Goal: Task Accomplishment & Management: Complete application form

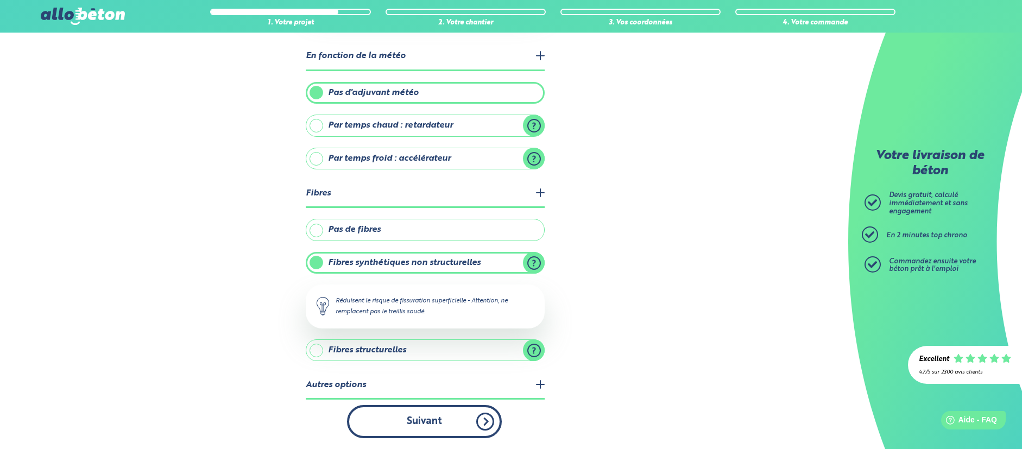
click at [441, 408] on button "Suivant" at bounding box center [424, 421] width 155 height 33
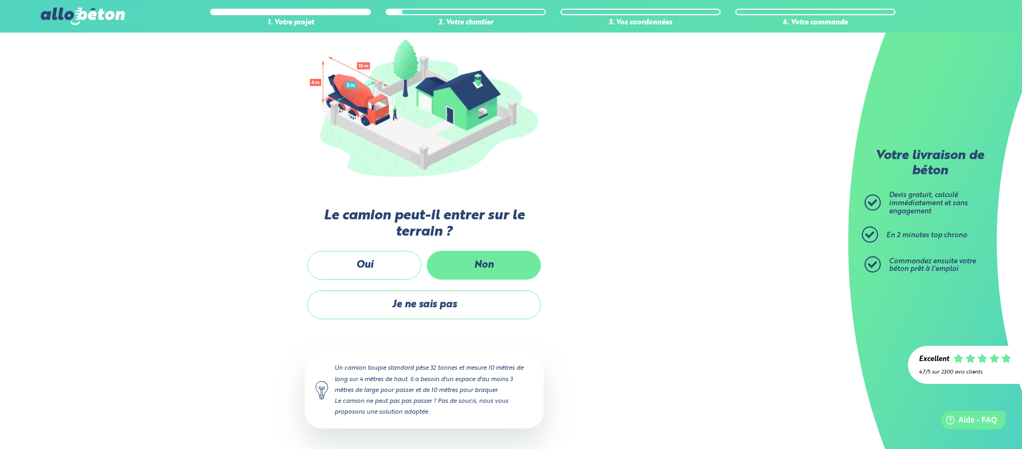
click at [458, 255] on label "Non" at bounding box center [484, 265] width 114 height 29
click at [0, 0] on input "Non" at bounding box center [0, 0] width 0 height 0
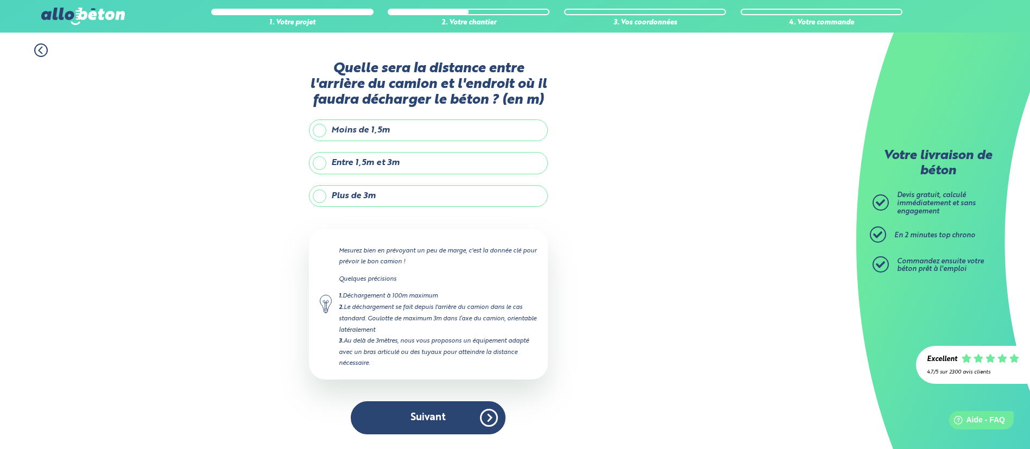
click at [328, 197] on label "Plus de 3m" at bounding box center [428, 196] width 239 height 22
click at [0, 0] on input "Plus de 3m" at bounding box center [0, 0] width 0 height 0
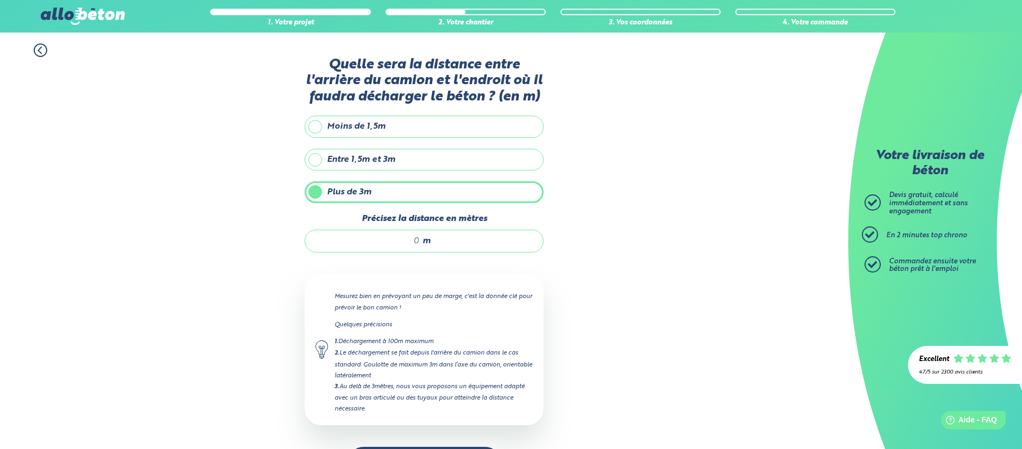
drag, startPoint x: 415, startPoint y: 240, endPoint x: 423, endPoint y: 243, distance: 9.1
click at [423, 243] on div "m" at bounding box center [424, 241] width 239 height 23
drag, startPoint x: 408, startPoint y: 241, endPoint x: 421, endPoint y: 241, distance: 13.0
click at [420, 241] on div "m" at bounding box center [424, 241] width 239 height 23
type input "20"
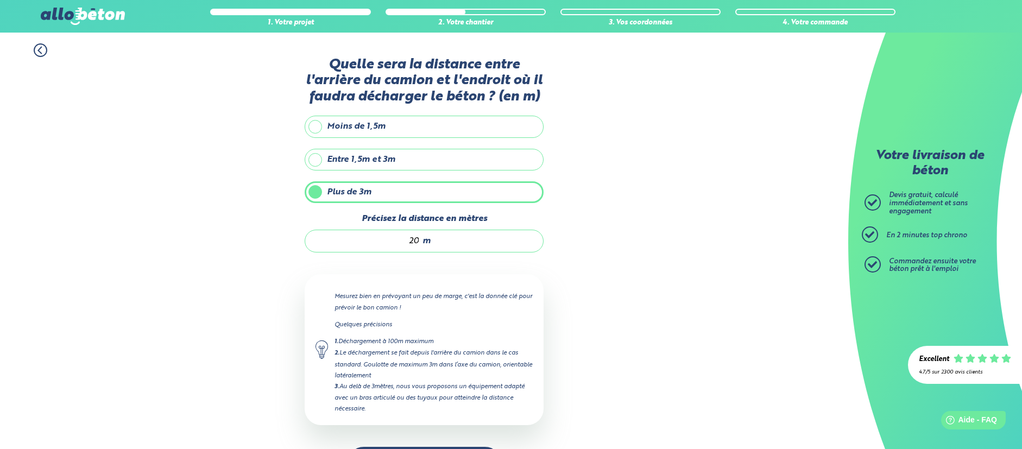
scroll to position [42, 0]
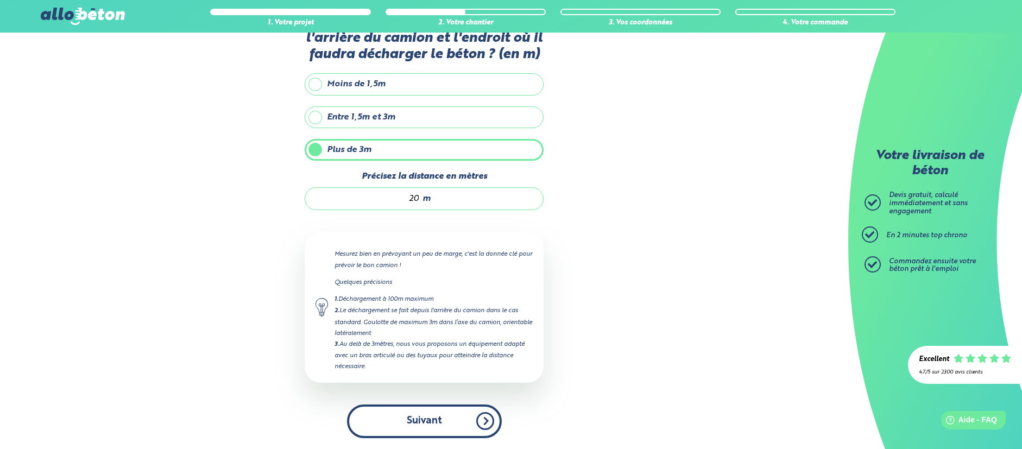
click at [407, 425] on button "Suivant" at bounding box center [424, 420] width 155 height 33
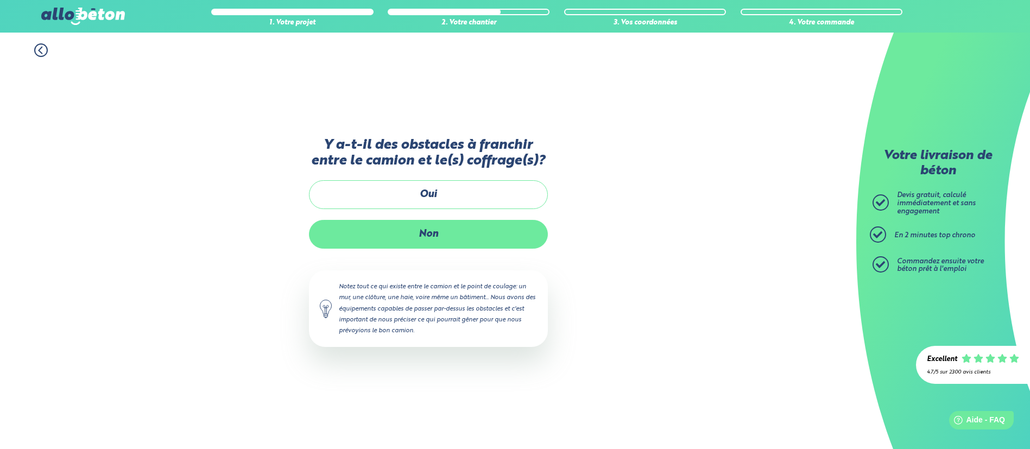
click at [433, 232] on label "Non" at bounding box center [428, 234] width 239 height 29
click at [0, 0] on input "Non" at bounding box center [0, 0] width 0 height 0
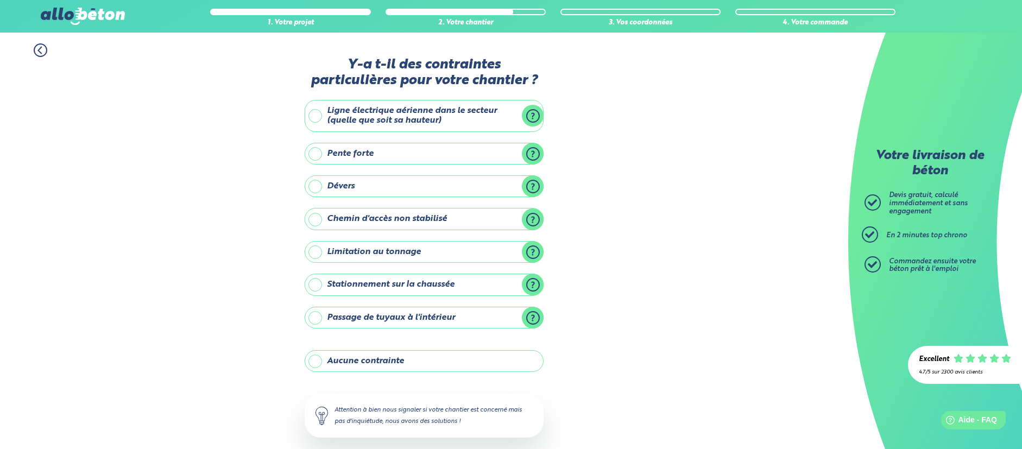
click at [374, 103] on label "Ligne électrique aérienne dans le secteur (quelle que soit sa hauteur)" at bounding box center [424, 116] width 239 height 32
click at [0, 0] on input "Ligne électrique aérienne dans le secteur (quelle que soit sa hauteur)" at bounding box center [0, 0] width 0 height 0
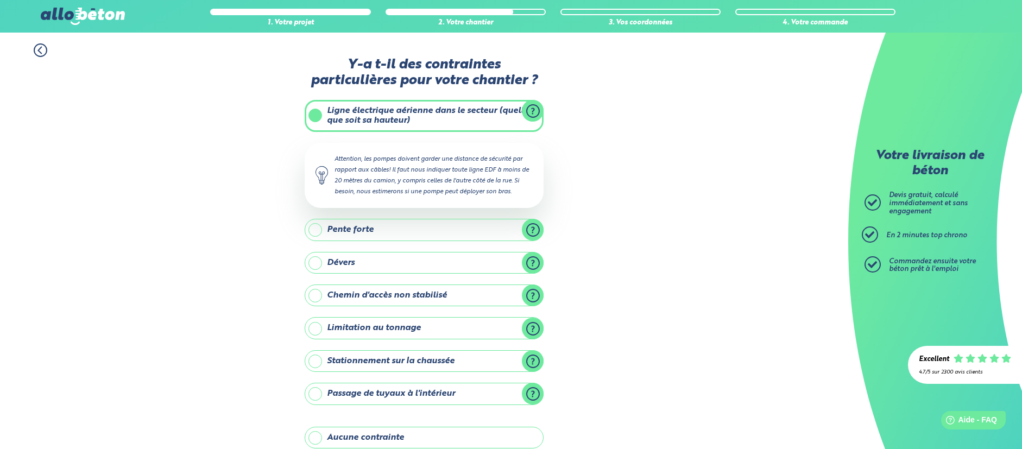
scroll to position [130, 0]
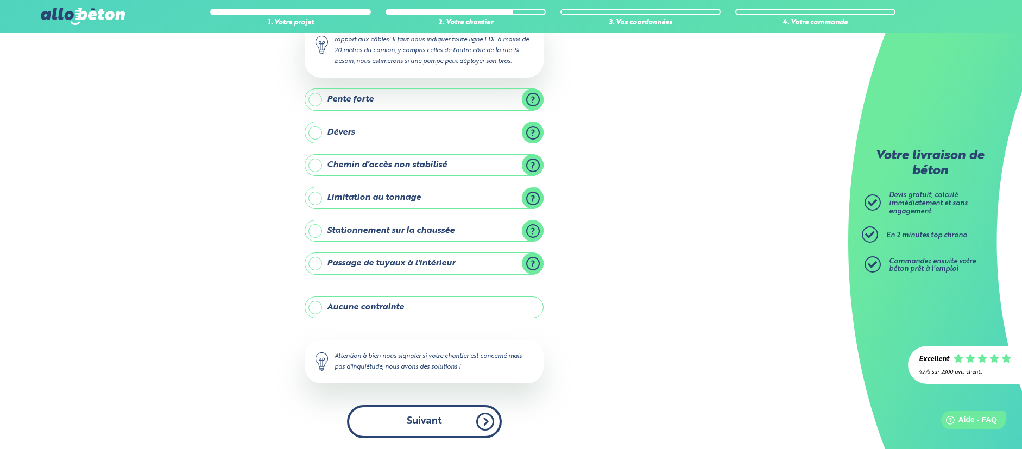
click at [403, 419] on button "Suivant" at bounding box center [424, 421] width 155 height 33
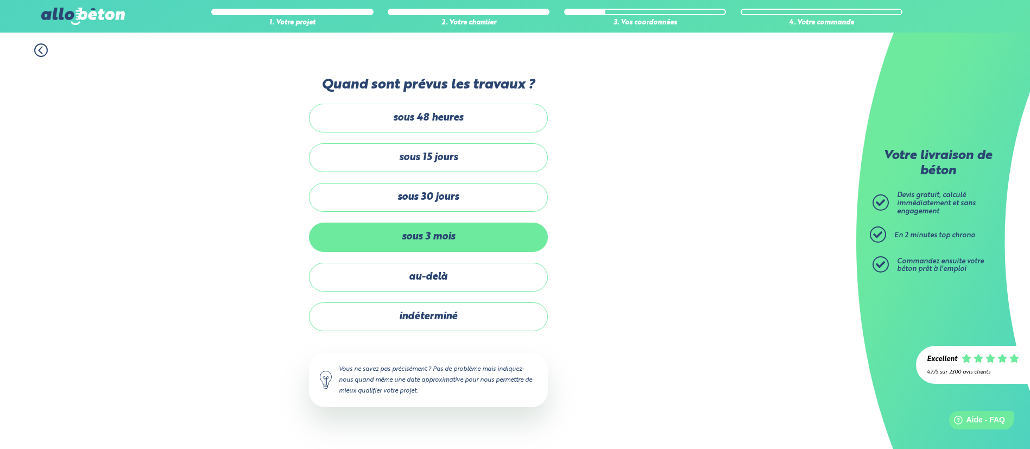
click at [419, 237] on label "sous 3 mois" at bounding box center [428, 237] width 239 height 29
click at [0, 0] on input "sous 3 mois" at bounding box center [0, 0] width 0 height 0
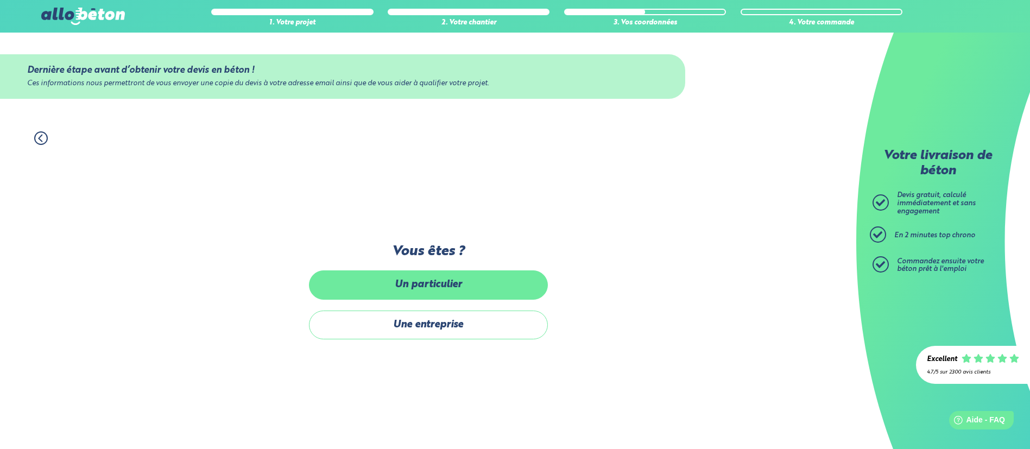
click at [427, 275] on label "Un particulier" at bounding box center [428, 284] width 239 height 29
click at [0, 0] on input "Un particulier" at bounding box center [0, 0] width 0 height 0
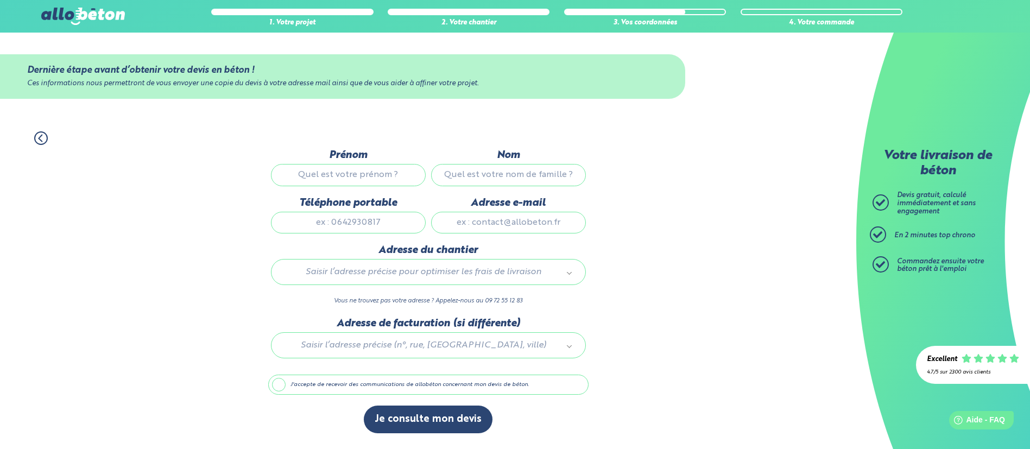
click at [381, 174] on input "Prénom" at bounding box center [348, 175] width 155 height 22
type input "a"
type input "[PERSON_NAME]"
type input "Thiebaut"
click at [349, 220] on input "Téléphone portable" at bounding box center [348, 223] width 155 height 22
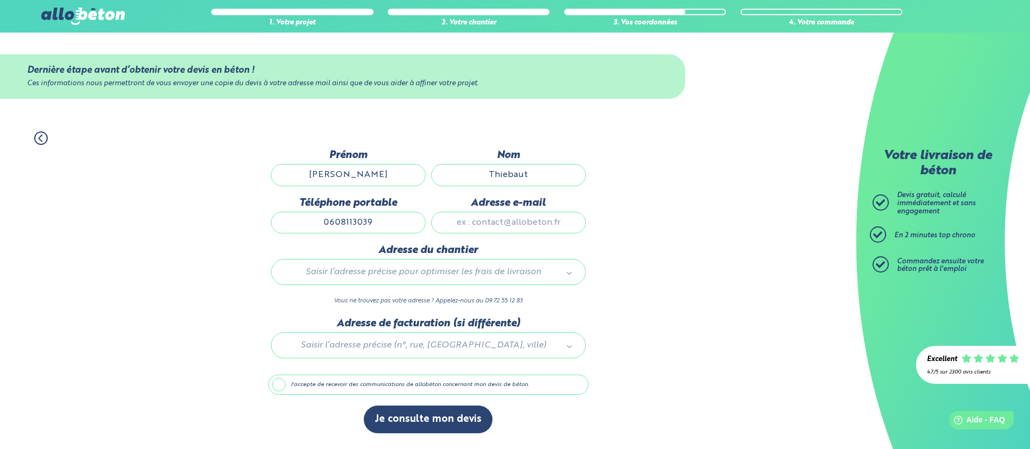
type input "0608113039"
click at [476, 222] on input "Adresse e-mail" at bounding box center [508, 223] width 155 height 22
type input "[EMAIL_ADDRESS][DOMAIN_NAME]"
click at [498, 264] on div "Saisir l’adresse précise pour optimiser les frais de livraison" at bounding box center [428, 272] width 315 height 26
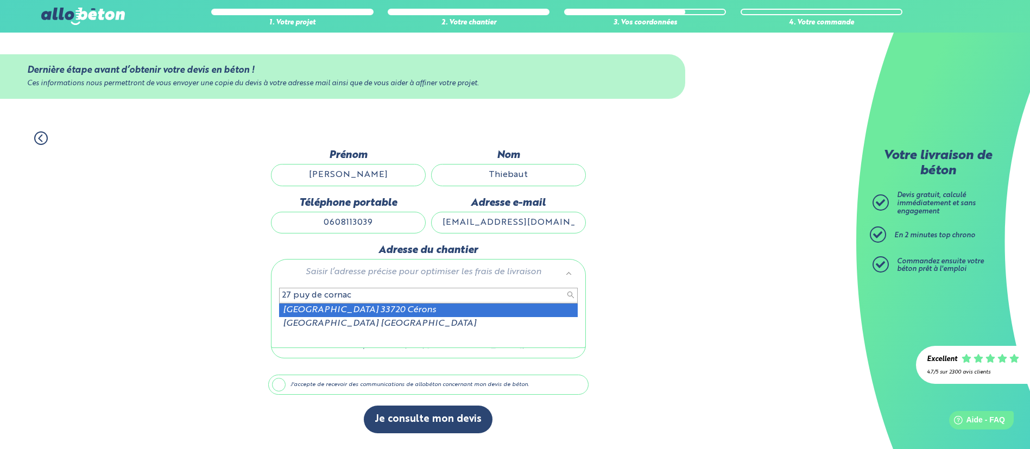
type input "27 puy de cornac"
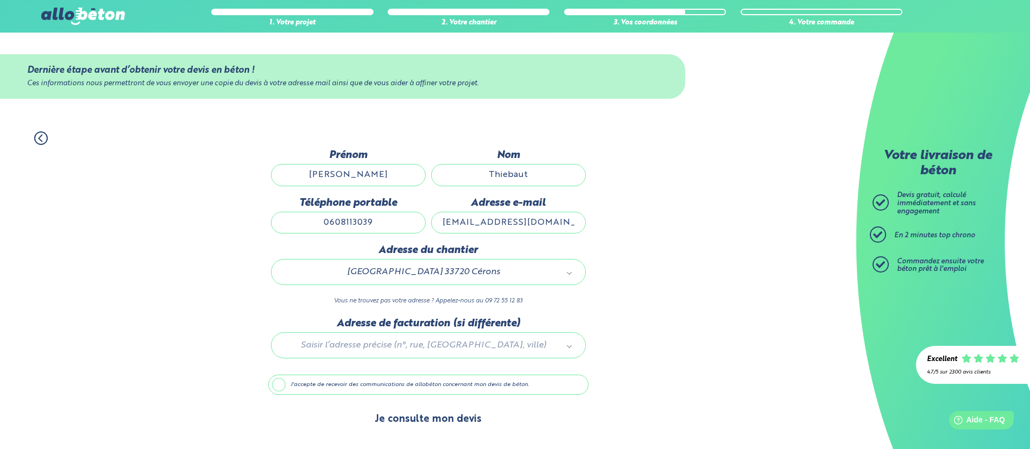
click at [413, 418] on button "Je consulte mon devis" at bounding box center [428, 420] width 129 height 28
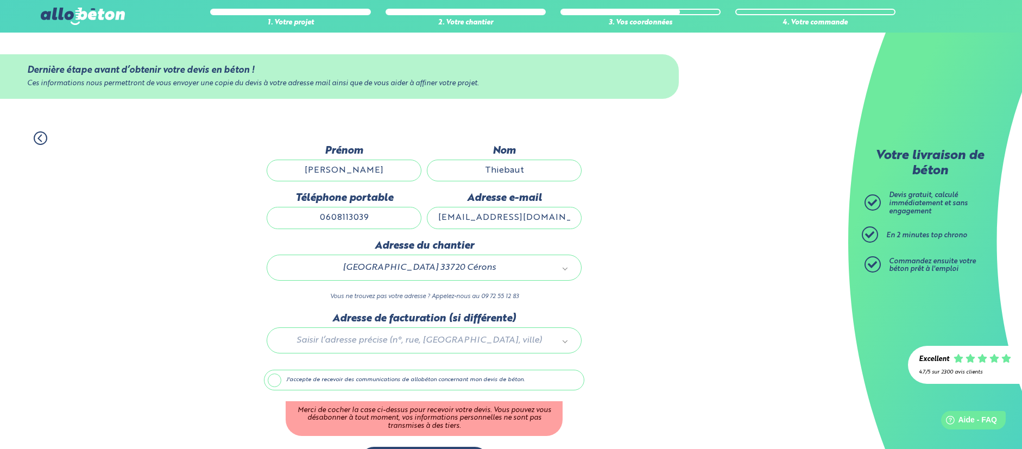
scroll to position [36, 0]
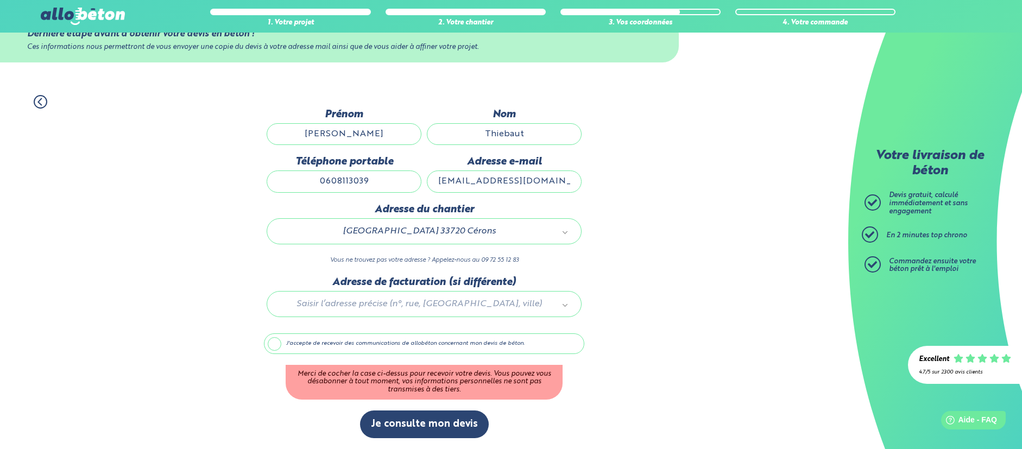
click at [269, 337] on label "J'accepte de recevoir des communications de allobéton concernant mon devis de b…" at bounding box center [424, 343] width 320 height 21
click at [0, 0] on input "J'accepte de recevoir des communications de allobéton concernant mon devis de b…" at bounding box center [0, 0] width 0 height 0
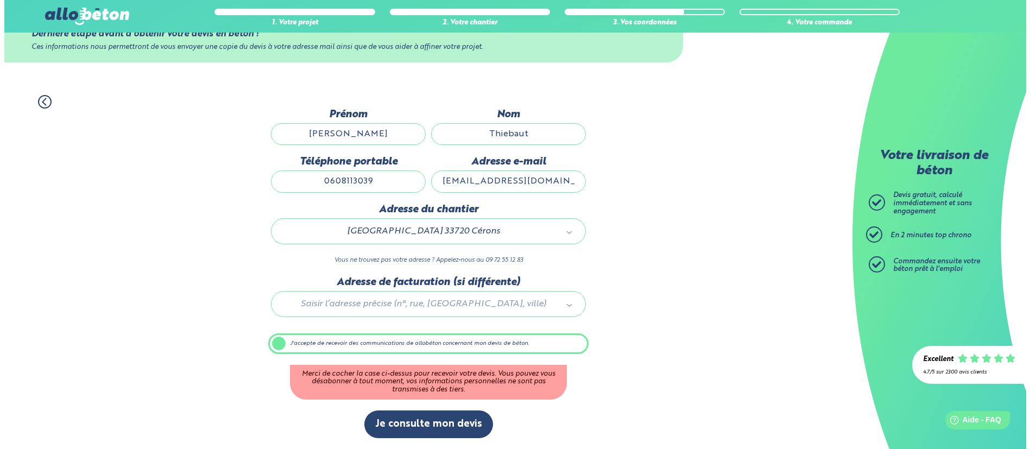
scroll to position [0, 0]
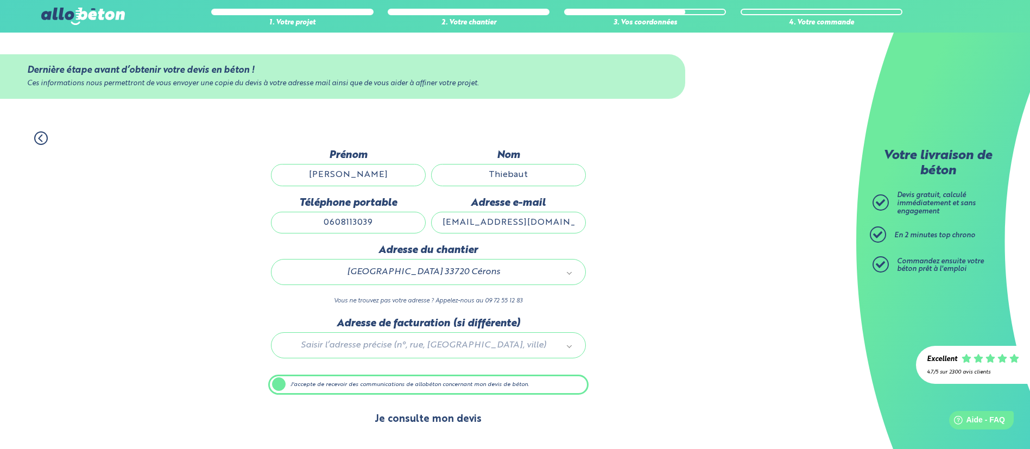
click at [439, 422] on button "Je consulte mon devis" at bounding box center [428, 420] width 129 height 28
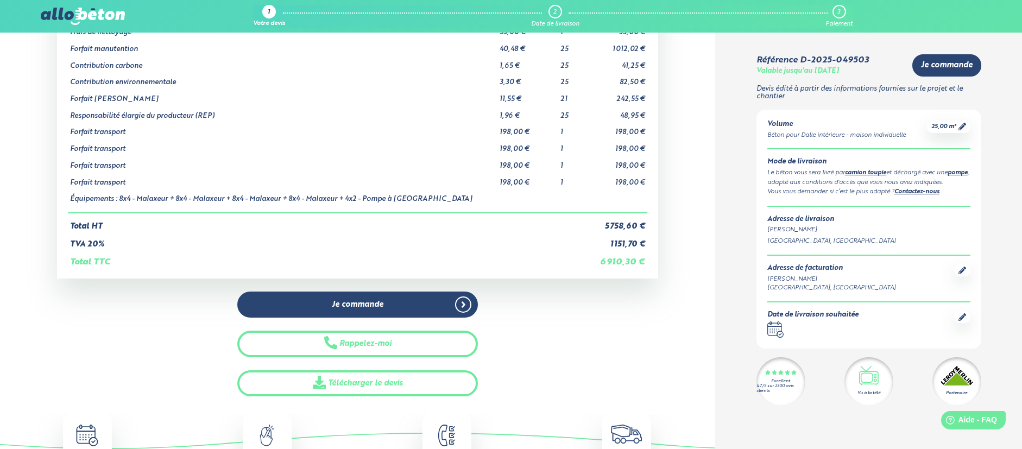
scroll to position [148, 0]
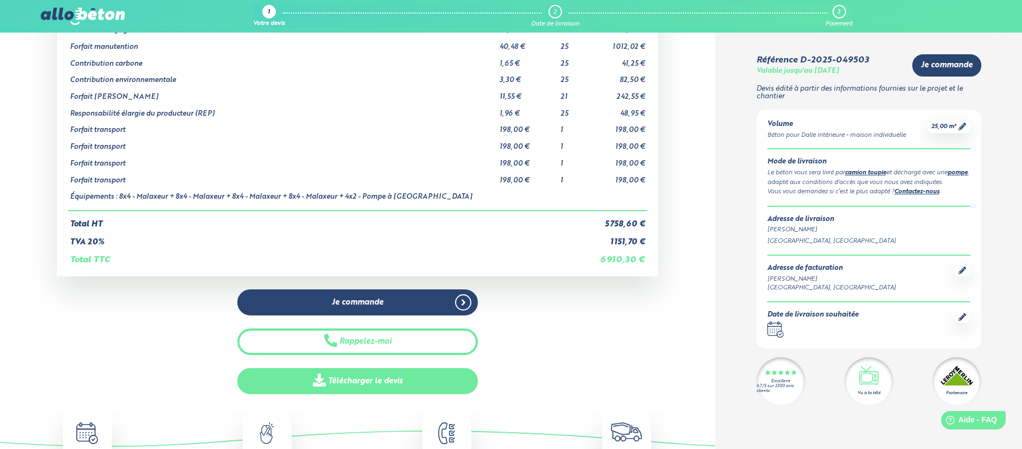
click at [379, 378] on link "Télécharger le devis" at bounding box center [357, 381] width 241 height 27
